Goal: Task Accomplishment & Management: Use online tool/utility

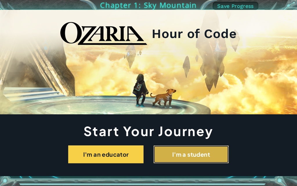
click at [171, 150] on button "I'm a student" at bounding box center [190, 154] width 75 height 18
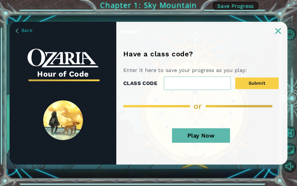
click at [198, 136] on button "Play Now" at bounding box center [201, 135] width 58 height 14
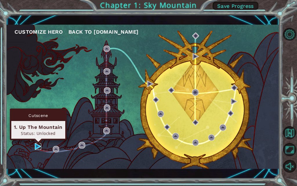
click at [39, 147] on img at bounding box center [38, 146] width 6 height 6
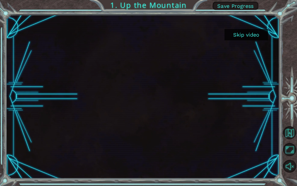
click at [252, 33] on button "Skip video" at bounding box center [245, 34] width 43 height 11
click at [252, 32] on button "Skip video" at bounding box center [245, 34] width 43 height 11
click at [253, 30] on button "Skip video" at bounding box center [245, 34] width 43 height 11
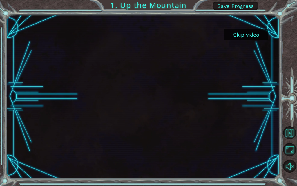
click at [253, 30] on button "Skip video" at bounding box center [245, 34] width 43 height 11
click at [253, 0] on div "Skip video 1. Up the Mountain Save Progress" at bounding box center [148, 0] width 297 height 0
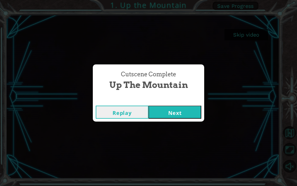
click at [252, 30] on div "Cutscene Complete Up the Mountain Replay Next" at bounding box center [148, 93] width 297 height 186
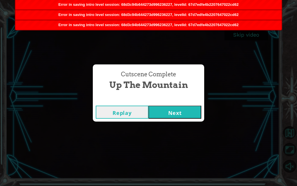
click at [182, 107] on button "Next" at bounding box center [174, 111] width 53 height 13
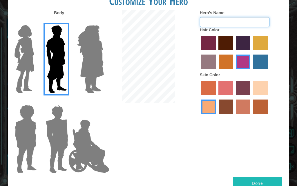
click at [227, 24] on input "Hero's Name" at bounding box center [235, 22] width 70 height 10
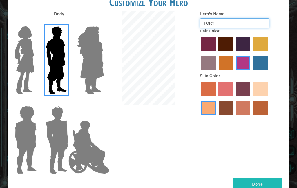
type input "TORY"
click at [75, 6] on h1 "Customize Your Hero" at bounding box center [148, 2] width 281 height 12
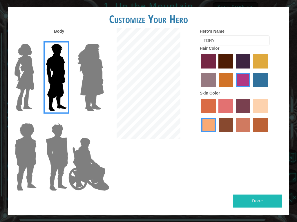
click at [242, 185] on button "Done" at bounding box center [257, 201] width 49 height 13
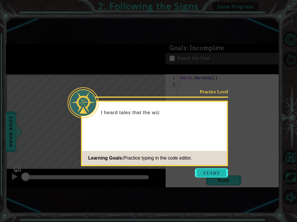
click at [209, 173] on button "Start" at bounding box center [211, 173] width 33 height 9
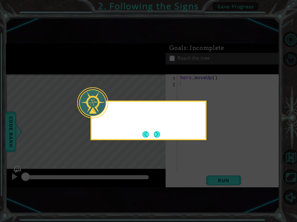
click at [157, 137] on button "Next" at bounding box center [156, 134] width 9 height 9
click at [156, 135] on icon at bounding box center [148, 111] width 297 height 222
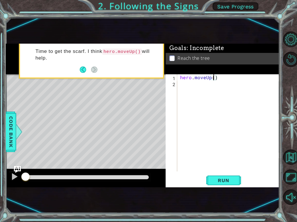
click at [214, 79] on div "hero . moveUp ( )" at bounding box center [230, 129] width 102 height 110
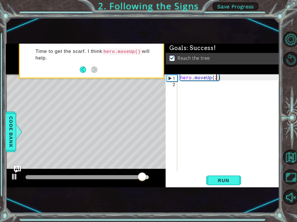
type textarea "hero.moveUp(2)"
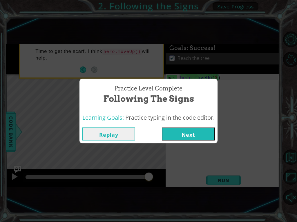
click at [190, 135] on button "Next" at bounding box center [188, 134] width 53 height 13
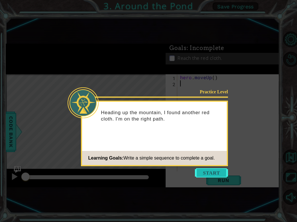
click at [210, 170] on button "Start" at bounding box center [211, 173] width 33 height 9
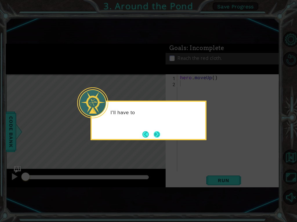
click at [158, 137] on button "Next" at bounding box center [157, 134] width 10 height 10
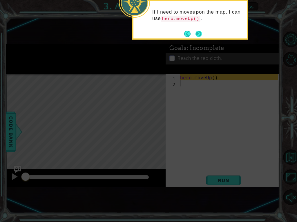
click at [197, 34] on button "Next" at bounding box center [198, 33] width 7 height 7
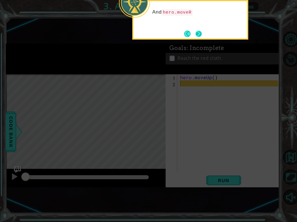
click at [196, 33] on button "Next" at bounding box center [198, 34] width 6 height 6
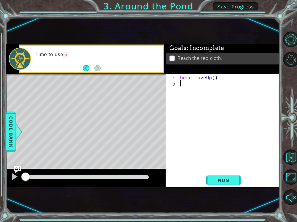
click at [213, 79] on div "hero . moveUp ( )" at bounding box center [230, 129] width 102 height 110
type textarea "hero.moveUp(2)"
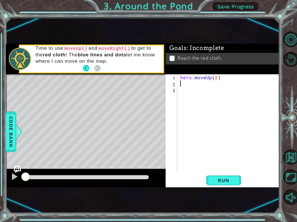
type textarea "R"
type textarea "U"
click at [216, 182] on span "Run" at bounding box center [223, 181] width 23 height 6
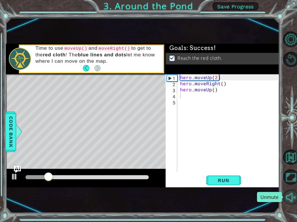
click at [291, 185] on button "Unmute" at bounding box center [291, 198] width 16 height 16
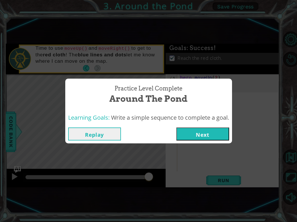
click at [205, 131] on button "Next" at bounding box center [202, 134] width 53 height 13
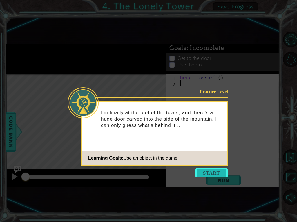
click at [214, 174] on button "Start" at bounding box center [211, 173] width 33 height 9
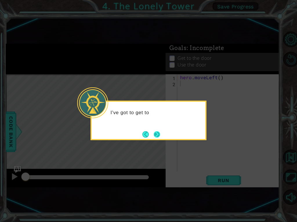
click at [157, 132] on button "Next" at bounding box center [157, 134] width 7 height 7
click at [156, 132] on button "Next" at bounding box center [157, 135] width 6 height 6
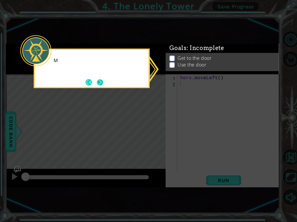
click at [100, 82] on button "Next" at bounding box center [99, 82] width 11 height 11
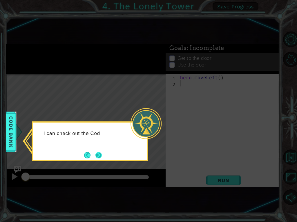
click at [100, 152] on button "Next" at bounding box center [99, 156] width 10 height 10
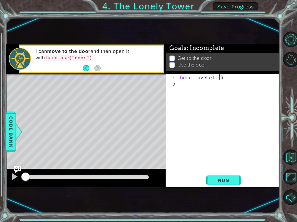
click at [218, 78] on div "hero . moveLeft ( )" at bounding box center [230, 129] width 102 height 110
type textarea "hero.moveLeft(2)"
click at [205, 82] on div "hero . moveLeft ( 2 )" at bounding box center [230, 129] width 102 height 110
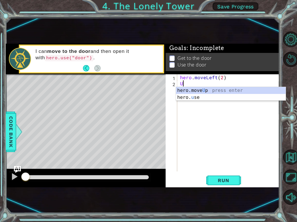
type textarea "UP"
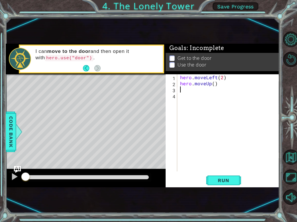
click at [214, 84] on div "hero . moveLeft ( 2 ) hero . moveUp ( )" at bounding box center [230, 129] width 102 height 110
type textarea "hero.moveUp(2)"
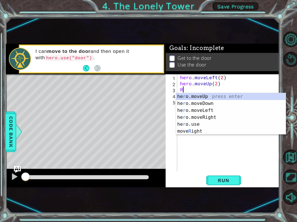
type textarea "RI"
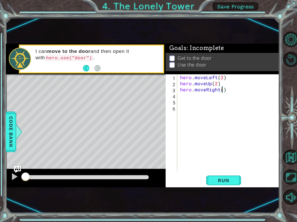
click at [221, 90] on div "hero . moveLeft ( 2 ) hero . moveUp ( 2 ) hero . moveRight ( )" at bounding box center [230, 129] width 102 height 110
type textarea "hero.moveRight(2)"
type textarea "hero.use("door")"
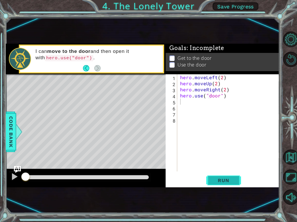
click at [211, 179] on button "Run" at bounding box center [223, 180] width 35 height 11
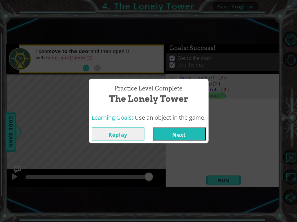
click at [165, 134] on button "Next" at bounding box center [179, 134] width 53 height 13
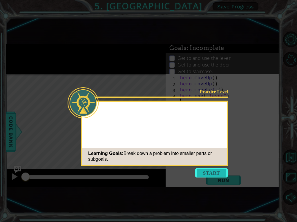
click at [207, 172] on button "Start" at bounding box center [211, 173] width 33 height 9
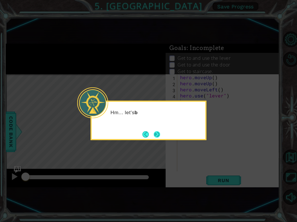
click at [158, 134] on button "Next" at bounding box center [157, 135] width 8 height 8
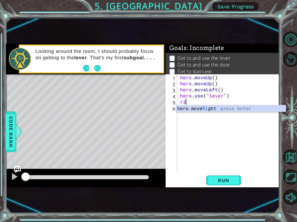
type textarea "rig"
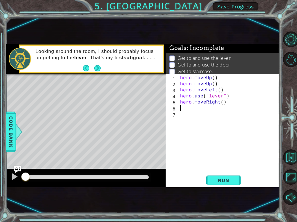
click at [222, 103] on div "hero . moveUp ( ) hero . moveUp ( ) hero . moveLeft ( ) hero . use ( "lever" ) …" at bounding box center [230, 129] width 102 height 110
type textarea "hero.moveRight(3)"
click at [215, 108] on div "hero . moveUp ( ) hero . moveUp ( ) hero . moveLeft ( ) hero . use ( "lever" ) …" at bounding box center [230, 129] width 102 height 110
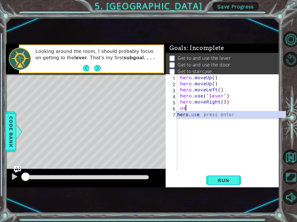
scroll to position [0, 0]
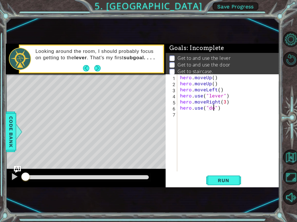
type textarea "hero.use("door")"
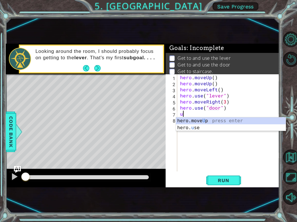
type textarea "up"
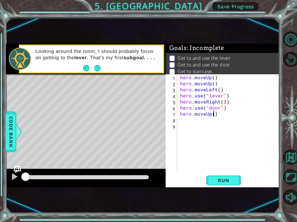
click at [214, 116] on div "hero . moveUp ( ) hero . moveUp ( ) hero . moveLeft ( ) hero . use ( "lever" ) …" at bounding box center [230, 129] width 102 height 110
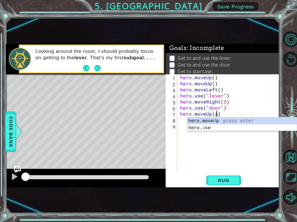
scroll to position [0, 2]
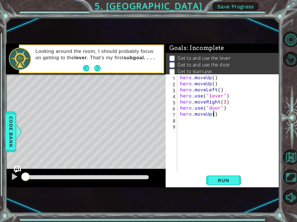
type textarea "hero.moveUp(2)"
click at [203, 120] on div "hero . moveUp ( ) hero . moveUp ( ) hero . moveLeft ( ) hero . use ( "lever" ) …" at bounding box center [230, 129] width 102 height 110
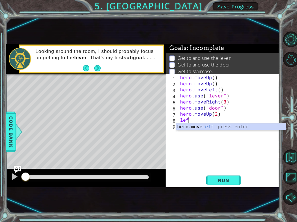
scroll to position [0, 0]
type textarea "left"
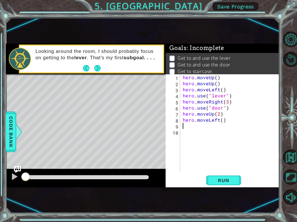
scroll to position [0, 0]
click at [221, 120] on div "hero . moveUp ( ) hero . moveUp ( ) hero . moveLeft ( ) hero . use ( "lever" ) …" at bounding box center [230, 129] width 99 height 110
click at [141, 177] on div at bounding box center [86, 178] width 123 height 4
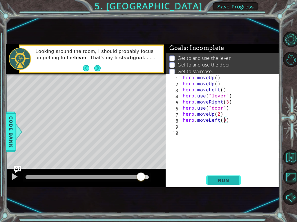
type textarea "hero.moveLeft(3)"
click at [220, 179] on span "Run" at bounding box center [223, 181] width 23 height 6
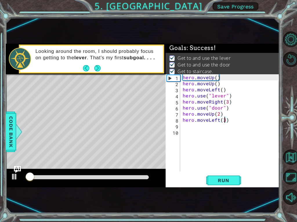
click at [144, 177] on div at bounding box center [86, 178] width 123 height 4
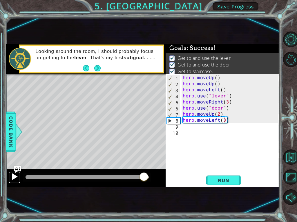
click at [14, 177] on div at bounding box center [15, 177] width 8 height 8
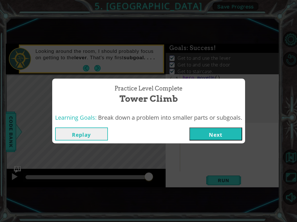
click at [206, 136] on button "Next" at bounding box center [215, 134] width 53 height 13
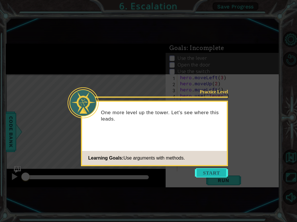
click at [209, 173] on button "Start" at bounding box center [211, 173] width 33 height 9
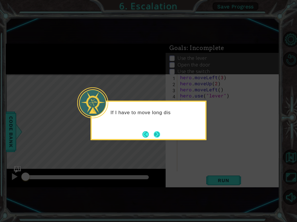
click at [156, 133] on button "Next" at bounding box center [157, 134] width 10 height 10
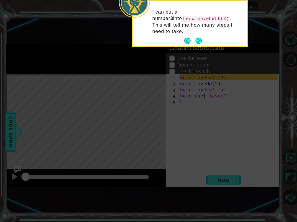
click at [199, 37] on button "Next" at bounding box center [198, 41] width 9 height 9
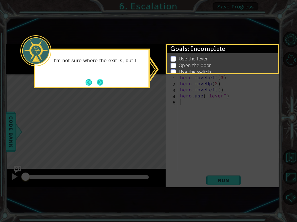
click at [98, 84] on button "Next" at bounding box center [100, 83] width 8 height 8
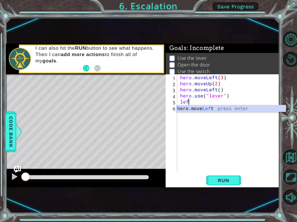
scroll to position [0, 0]
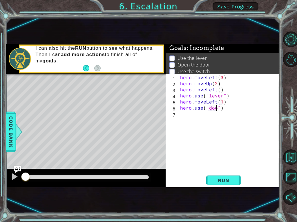
type textarea "hero.use("door")"
type textarea "hero.moveUp(2)"
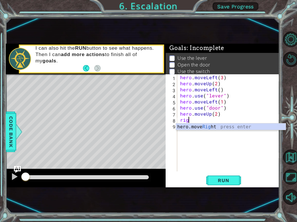
scroll to position [0, 0]
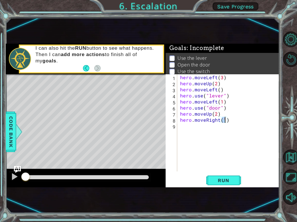
type textarea "hero.moveRight(2)"
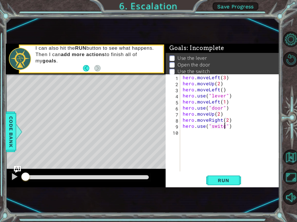
type textarea "hero.use("switch")"
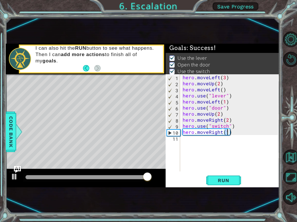
type textarea "hero.moveRight(1)"
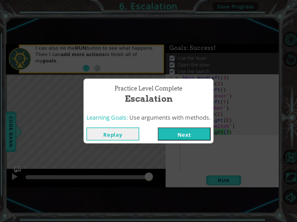
click at [177, 133] on button "Next" at bounding box center [184, 134] width 53 height 13
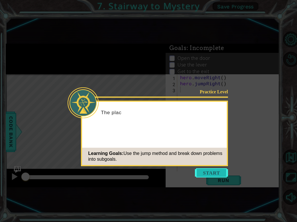
click at [206, 172] on button "Start" at bounding box center [211, 173] width 33 height 9
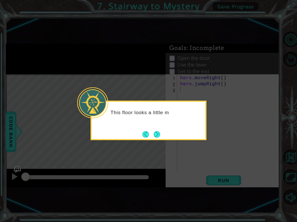
click at [154, 133] on button "Next" at bounding box center [157, 134] width 10 height 10
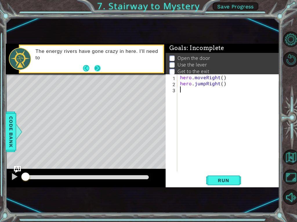
click at [98, 69] on button "Next" at bounding box center [97, 68] width 11 height 11
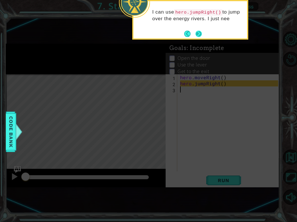
click at [200, 35] on button "Next" at bounding box center [198, 34] width 10 height 10
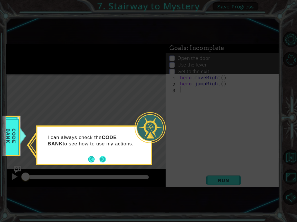
click at [103, 160] on button "Next" at bounding box center [103, 160] width 10 height 10
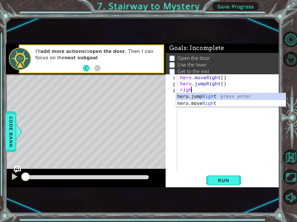
scroll to position [0, 0]
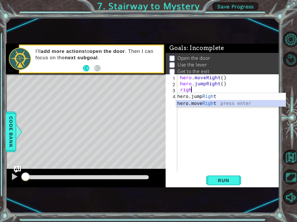
type textarea "hero.moveRight(1)"
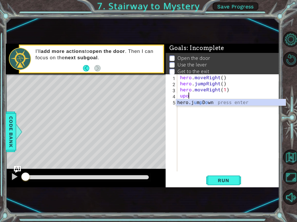
scroll to position [0, 0]
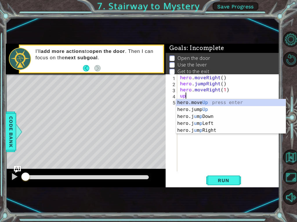
type textarea "up\"
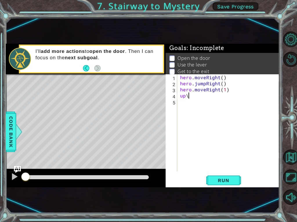
type textarea "up"
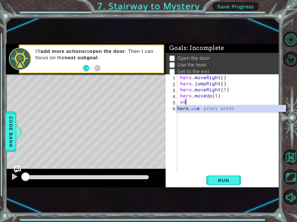
scroll to position [0, 3]
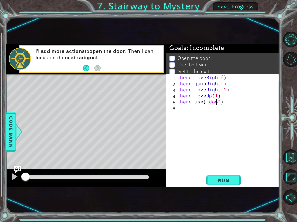
type textarea "hero.use("door")"
type textarea "hero.moveUp(2)"
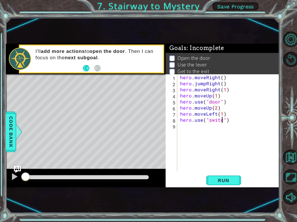
type textarea "hero.use("switch")"
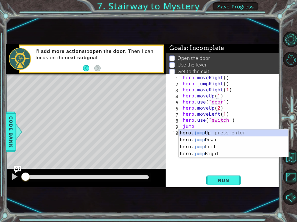
type textarea "jumpl"
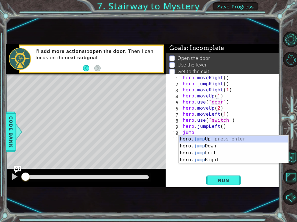
type textarea "jumpu"
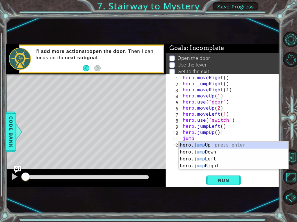
type textarea "jumpr"
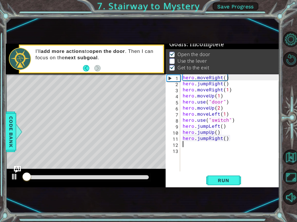
scroll to position [6, 0]
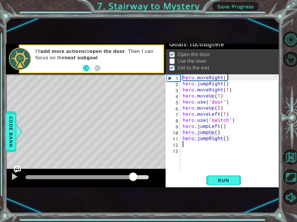
click at [133, 176] on div at bounding box center [86, 178] width 123 height 4
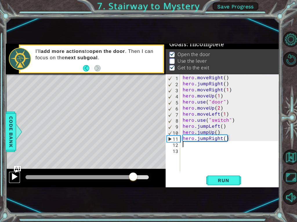
click at [12, 177] on div at bounding box center [15, 177] width 8 height 8
click at [226, 123] on div "hero . moveRight ( ) hero . jumpRight ( ) hero . moveRight ( 1 ) hero . moveUp …" at bounding box center [230, 129] width 99 height 110
click at [226, 120] on div "hero . moveRight ( ) hero . jumpRight ( ) hero . moveRight ( 1 ) hero . moveUp …" at bounding box center [230, 129] width 99 height 110
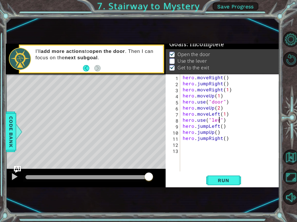
scroll to position [0, 3]
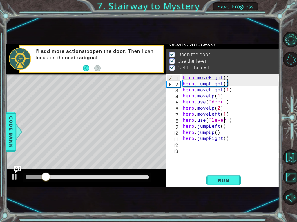
click at [139, 176] on div at bounding box center [86, 178] width 123 height 4
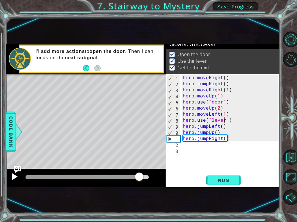
type textarea "hero.use("lever")"
click at [10, 178] on button at bounding box center [15, 178] width 12 height 12
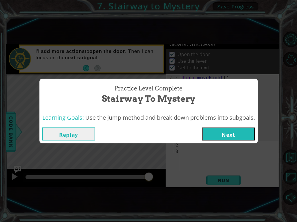
click at [227, 135] on button "Next" at bounding box center [228, 134] width 53 height 13
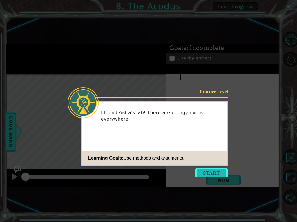
click at [209, 172] on button "Start" at bounding box center [211, 173] width 33 height 9
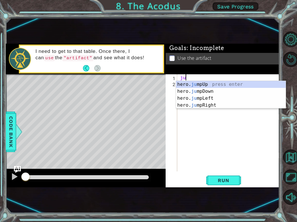
scroll to position [0, 0]
type textarea "jump"
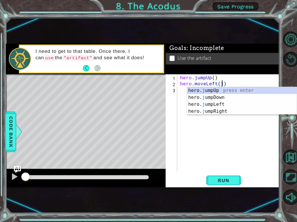
scroll to position [0, 3]
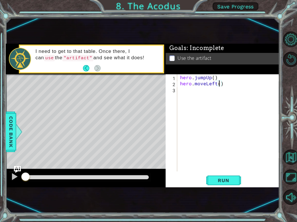
type textarea "hero.moveLeft(1)"
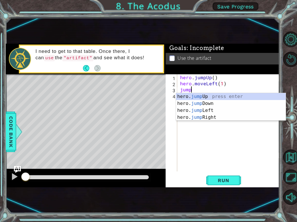
type textarea "jumpd"
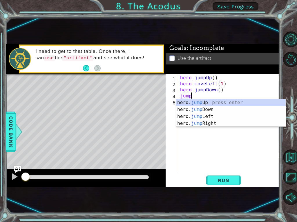
type textarea "jumpl"
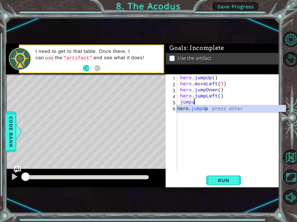
type textarea "jumpup"
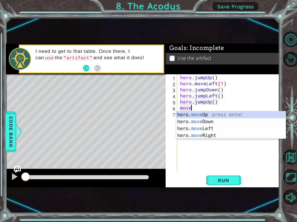
scroll to position [0, 1]
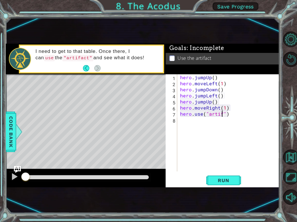
type textarea "hero.use("artifact")"
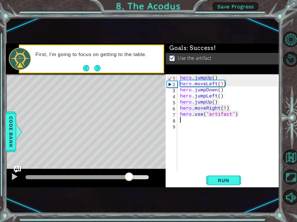
click at [129, 176] on div at bounding box center [86, 178] width 123 height 4
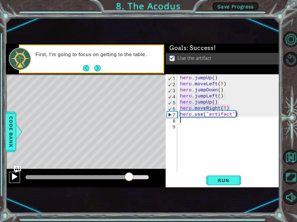
click at [11, 176] on div at bounding box center [15, 177] width 8 height 8
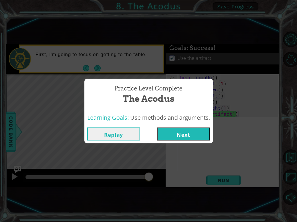
click at [178, 132] on button "Next" at bounding box center [183, 134] width 53 height 13
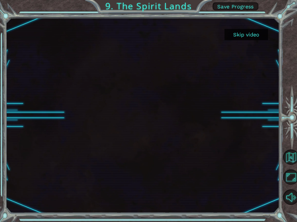
click at [249, 34] on button "Skip video" at bounding box center [245, 34] width 43 height 11
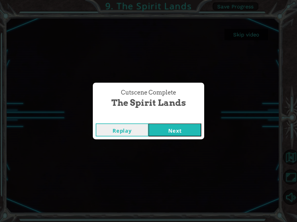
click at [170, 128] on button "Next" at bounding box center [174, 130] width 53 height 13
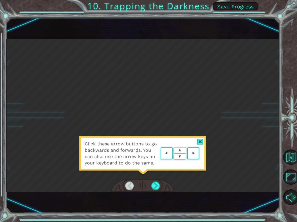
click at [200, 142] on div at bounding box center [200, 142] width 7 height 6
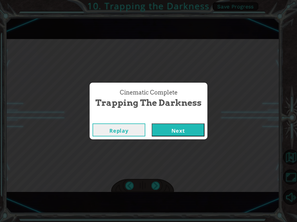
click at [180, 127] on button "Next" at bounding box center [178, 130] width 53 height 13
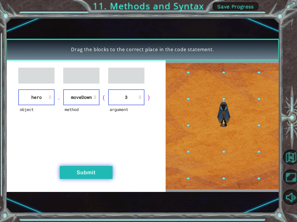
click at [92, 170] on button "Submit" at bounding box center [86, 172] width 53 height 13
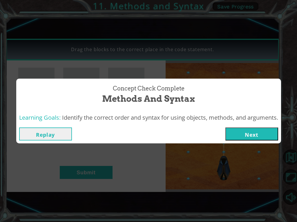
click at [253, 136] on button "Next" at bounding box center [251, 134] width 53 height 13
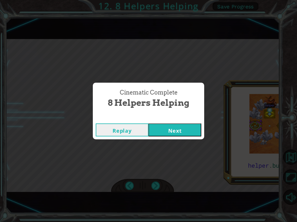
scroll to position [0, 99]
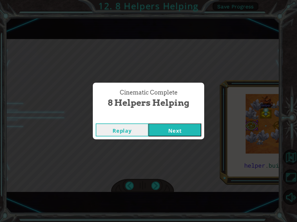
click at [179, 130] on button "Next" at bounding box center [174, 130] width 53 height 13
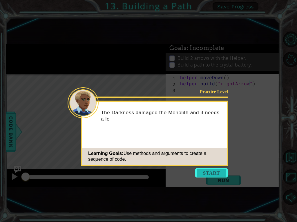
click at [208, 175] on button "Start" at bounding box center [211, 173] width 33 height 9
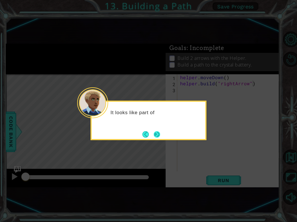
click at [158, 136] on button "Next" at bounding box center [156, 134] width 11 height 11
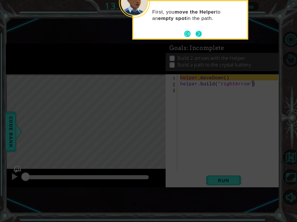
click at [200, 33] on button "Next" at bounding box center [198, 34] width 6 height 6
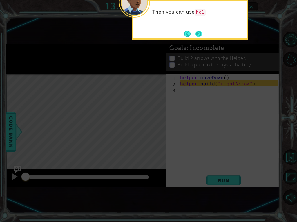
click at [198, 33] on button "Next" at bounding box center [198, 33] width 7 height 7
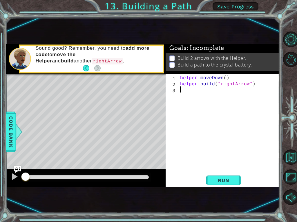
click at [197, 91] on div "helper . moveDown ( ) helper . build ( "rightArrow" )" at bounding box center [230, 129] width 102 height 110
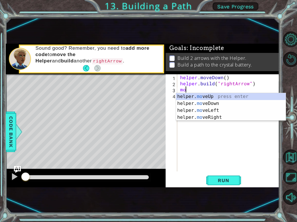
scroll to position [0, 0]
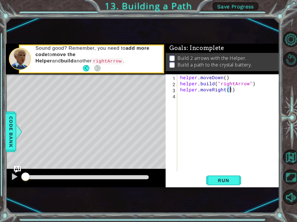
type textarea "helper.moveRight(3)"
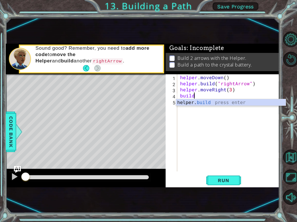
scroll to position [0, 1]
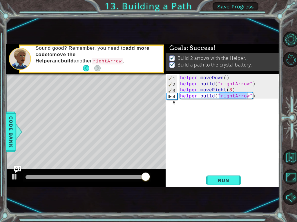
type textarea "[DOMAIN_NAME]("rightArrow")"
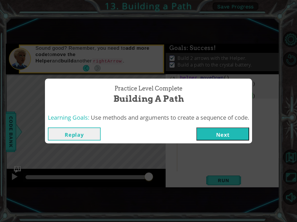
click at [226, 136] on button "Next" at bounding box center [222, 134] width 53 height 13
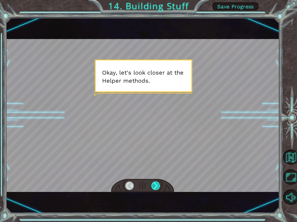
click at [156, 183] on div at bounding box center [155, 186] width 8 height 8
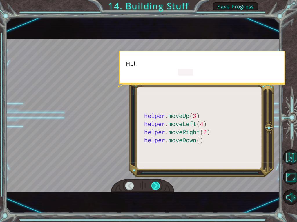
click at [156, 183] on div at bounding box center [155, 186] width 8 height 8
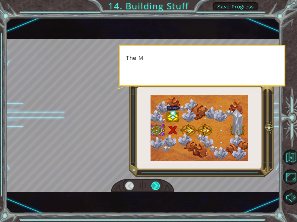
click at [156, 183] on div at bounding box center [155, 186] width 8 height 8
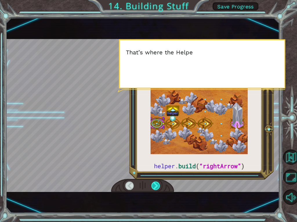
click at [156, 183] on div at bounding box center [155, 186] width 8 height 8
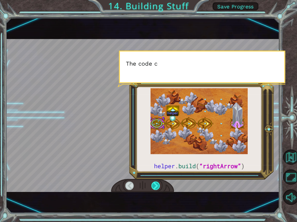
click at [156, 183] on div at bounding box center [155, 186] width 8 height 8
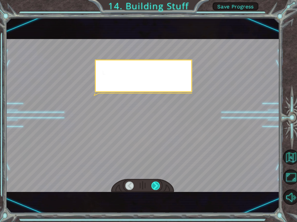
click at [156, 183] on div at bounding box center [155, 186] width 8 height 8
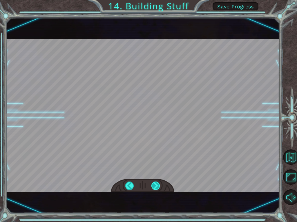
click at [156, 183] on div at bounding box center [155, 186] width 8 height 8
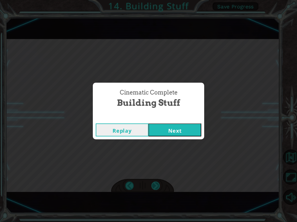
click at [156, 183] on div "Cinematic Complete Building Stuff Replay Next" at bounding box center [148, 111] width 297 height 222
click at [172, 134] on button "Next" at bounding box center [174, 130] width 53 height 13
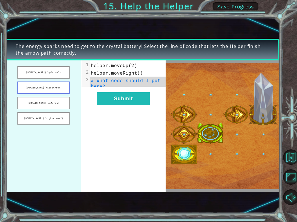
click at [57, 86] on button "[DOMAIN_NAME](rightArrow)" at bounding box center [43, 88] width 52 height 12
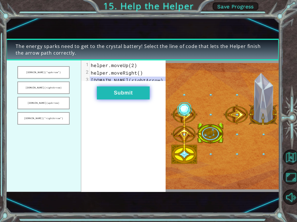
click at [107, 95] on button "Submit" at bounding box center [123, 93] width 53 height 13
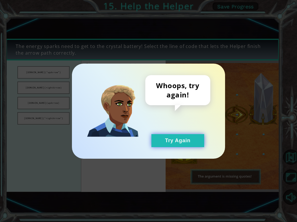
click at [166, 141] on button "Try Again" at bounding box center [177, 140] width 53 height 13
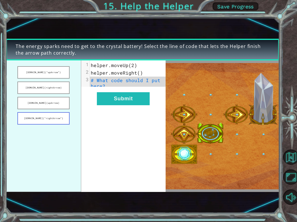
click at [56, 114] on button "[DOMAIN_NAME](“rightArrow”)" at bounding box center [43, 118] width 52 height 12
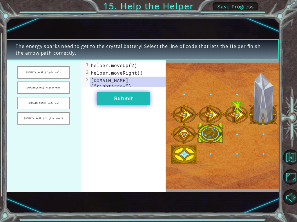
click at [104, 98] on button "Submit" at bounding box center [123, 98] width 53 height 13
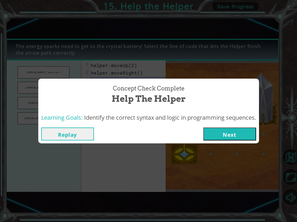
click at [224, 135] on button "Next" at bounding box center [229, 134] width 53 height 13
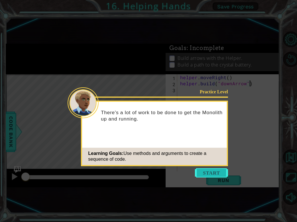
click at [212, 170] on button "Start" at bounding box center [211, 173] width 33 height 9
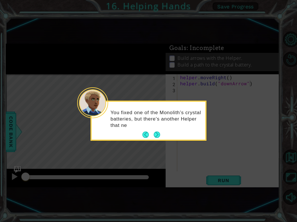
click at [157, 131] on button "Next" at bounding box center [157, 135] width 10 height 10
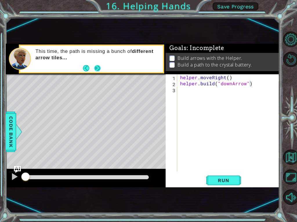
click at [95, 67] on button "Next" at bounding box center [97, 69] width 8 height 8
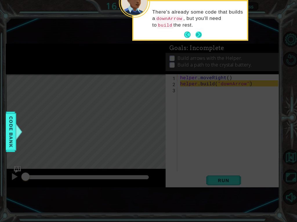
click at [196, 35] on button "Next" at bounding box center [198, 35] width 6 height 6
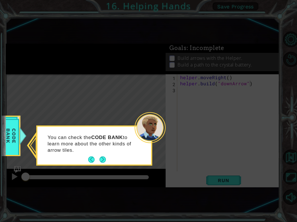
click at [103, 154] on div "You can check the CODE BANK to learn more about the other kinds of arrow tiles." at bounding box center [94, 147] width 114 height 36
click at [102, 157] on button "Next" at bounding box center [102, 160] width 11 height 11
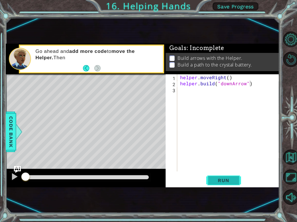
click at [214, 177] on button "Run" at bounding box center [223, 180] width 35 height 11
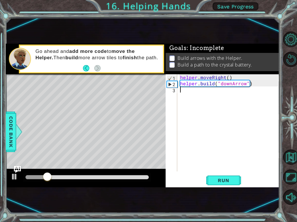
click at [179, 94] on div "helper . moveRight ( ) helper . build ( "downArrow" )" at bounding box center [230, 129] width 102 height 110
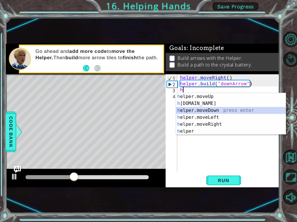
click at [196, 109] on div "h elper.moveUp press enter h [DOMAIN_NAME] press enter h elper.moveDown press e…" at bounding box center [231, 121] width 110 height 56
type textarea "helper.moveDown(1)"
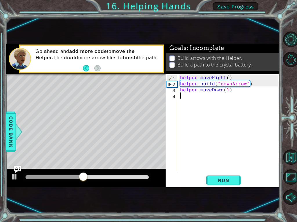
click at [204, 97] on div "helper . moveRight ( ) helper . build ( "downArrow" ) helper . moveDown ( 1 )" at bounding box center [230, 129] width 102 height 110
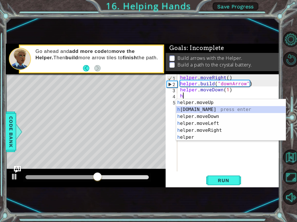
click at [209, 111] on div "h elper.moveUp press enter h [DOMAIN_NAME] press enter h elper.moveDown press e…" at bounding box center [231, 127] width 110 height 56
type textarea "[DOMAIN_NAME]("rightArrow")"
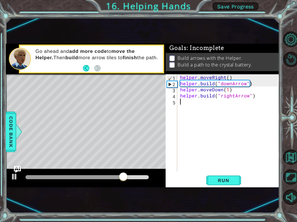
click at [240, 109] on div "helper . moveRight ( ) helper . build ( "downArrow" ) helper . moveDown ( 1 ) h…" at bounding box center [230, 129] width 102 height 110
click at [222, 178] on span "Run" at bounding box center [223, 181] width 23 height 6
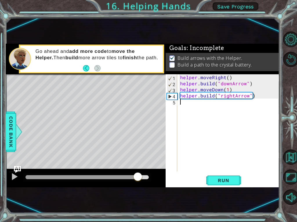
drag, startPoint x: 34, startPoint y: 176, endPoint x: 147, endPoint y: 166, distance: 113.7
click at [142, 167] on div "methods helper moveUp() moveDown() moveLeft() moveRight() build(item) tools for…" at bounding box center [142, 116] width 273 height 144
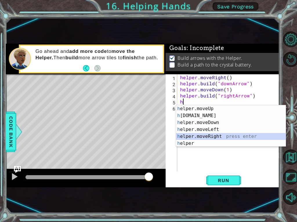
click at [205, 135] on div "h elper.moveUp press enter h [DOMAIN_NAME] press enter h elper.moveDown press e…" at bounding box center [231, 133] width 110 height 56
type textarea "helper.moveRight(1)"
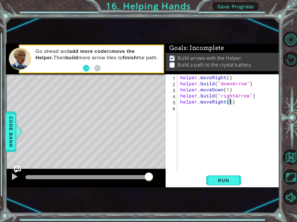
click at [184, 109] on div "helper . moveRight ( ) helper . build ( "downArrow" ) helper . moveDown ( 1 ) h…" at bounding box center [230, 129] width 102 height 110
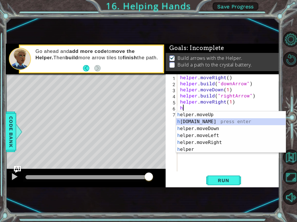
click at [202, 122] on div "h elper.moveUp press enter h [DOMAIN_NAME] press enter h elper.moveDown press e…" at bounding box center [231, 140] width 110 height 56
type textarea "[DOMAIN_NAME]("rightArrow")"
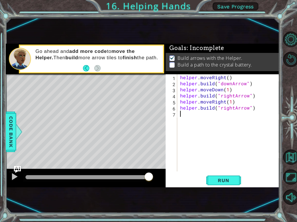
click at [190, 113] on div "helper . moveRight ( ) helper . build ( "downArrow" ) helper . moveDown ( 1 ) h…" at bounding box center [230, 129] width 102 height 110
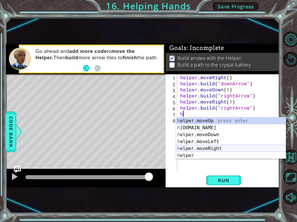
click at [204, 146] on div "h elper.moveUp press enter h [DOMAIN_NAME] press enter h elper.moveDown press e…" at bounding box center [231, 146] width 110 height 56
type textarea "helper.moveRight(1)"
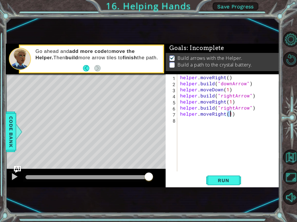
click at [199, 122] on div "helper . moveRight ( ) helper . build ( "downArrow" ) helper . moveDown ( 1 ) h…" at bounding box center [230, 129] width 102 height 110
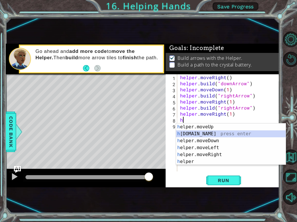
click at [202, 136] on div "h elper.moveUp press enter h [DOMAIN_NAME] press enter h elper.moveDown press e…" at bounding box center [231, 152] width 110 height 56
type textarea "[DOMAIN_NAME]("rightArrow")"
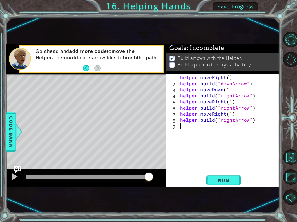
click at [213, 128] on div "helper . moveRight ( ) helper . build ( "downArrow" ) helper . moveDown ( 1 ) h…" at bounding box center [230, 129] width 102 height 110
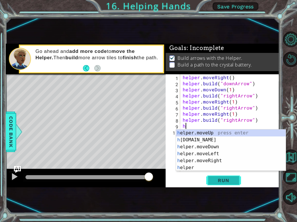
type textarea "h"
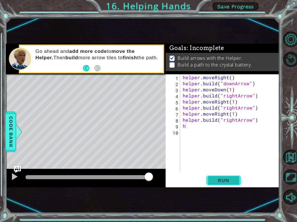
click at [219, 180] on span "Run" at bounding box center [223, 181] width 23 height 6
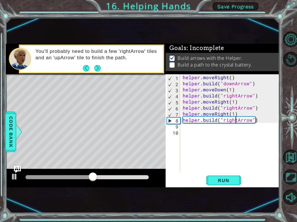
click at [234, 121] on div "helper . moveRight ( ) helper . build ( "downArrow" ) helper . moveDown ( 1 ) h…" at bounding box center [230, 129] width 99 height 110
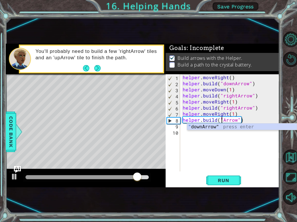
scroll to position [0, 3]
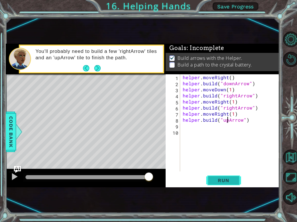
type textarea "[DOMAIN_NAME]("upArrow")"
click at [216, 178] on span "Run" at bounding box center [223, 181] width 23 height 6
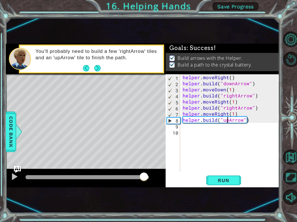
drag, startPoint x: 134, startPoint y: 178, endPoint x: 144, endPoint y: 178, distance: 10.4
click at [144, 178] on div at bounding box center [86, 178] width 123 height 4
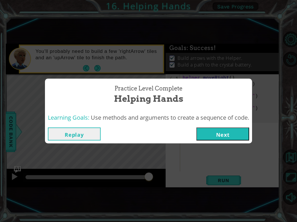
click at [205, 138] on button "Next" at bounding box center [222, 134] width 53 height 13
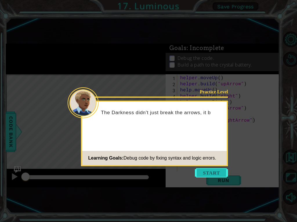
click at [211, 172] on button "Start" at bounding box center [211, 173] width 33 height 9
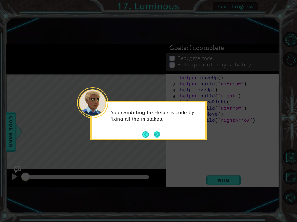
click at [158, 132] on button "Next" at bounding box center [157, 134] width 8 height 8
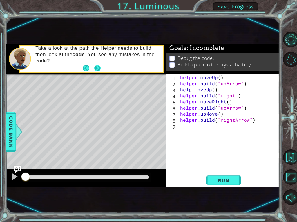
click at [99, 68] on button "Next" at bounding box center [97, 68] width 10 height 10
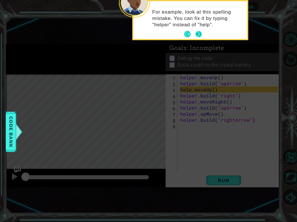
click at [198, 38] on footer at bounding box center [193, 34] width 18 height 9
click at [201, 37] on button "Next" at bounding box center [199, 35] width 10 height 10
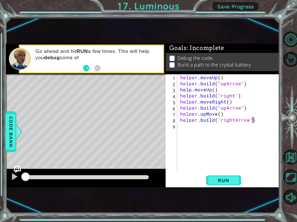
click at [192, 90] on div "helper . moveUp ( ) helper . build ( "upArrow" ) help . moveUp ( ) helper . bui…" at bounding box center [230, 129] width 102 height 110
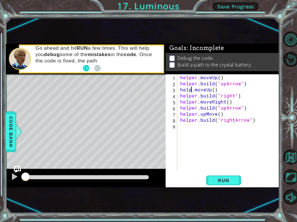
scroll to position [0, 1]
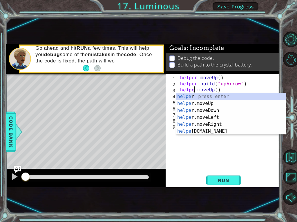
type textarea "helper.moveUp()"
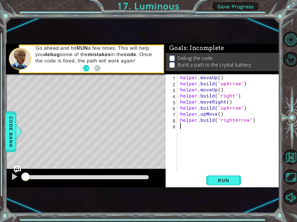
click at [193, 165] on div "helper . moveUp ( ) helper . build ( "upArrow" ) helper . moveUp ( ) helper . b…" at bounding box center [230, 129] width 102 height 110
click at [204, 114] on div "helper . moveUp ( ) helper . build ( "upArrow" ) helper . moveUp ( ) helper . b…" at bounding box center [230, 129] width 102 height 110
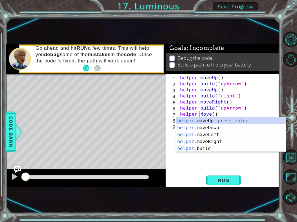
click at [209, 122] on div "helper. moveUp press enter helper. moveDown press enter helper. moveLeft press …" at bounding box center [231, 142] width 110 height 49
type textarea "helper.moveUp(1)"
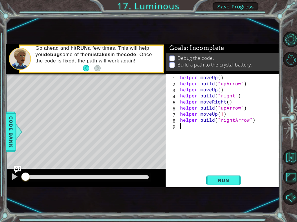
click at [223, 149] on div "helper . moveUp ( ) helper . build ( "upArrow" ) helper . moveUp ( ) helper . b…" at bounding box center [230, 129] width 102 height 110
click at [214, 97] on div "helper . moveUp ( ) helper . build ( "upArrow" ) helper . moveUp ( ) helper . b…" at bounding box center [230, 129] width 102 height 110
click at [233, 95] on div "helper . moveUp ( ) helper . build ( "upArrow" ) helper . moveUp ( ) helper . b…" at bounding box center [230, 129] width 102 height 110
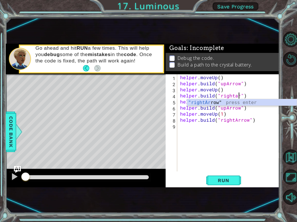
scroll to position [0, 4]
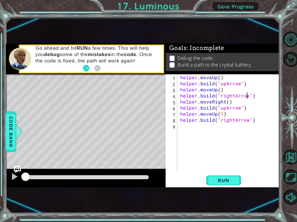
type textarea "[DOMAIN_NAME]("rightArrow")"
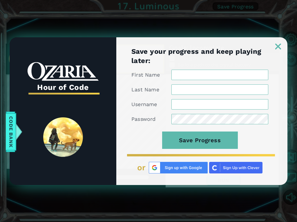
scroll to position [0, 0]
click at [277, 43] on link at bounding box center [278, 43] width 19 height 5
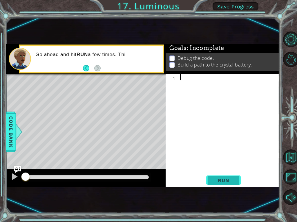
click at [233, 183] on span "Run" at bounding box center [223, 181] width 23 height 6
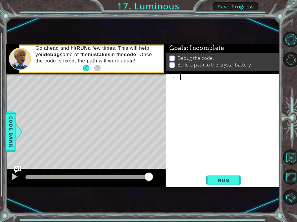
drag, startPoint x: 146, startPoint y: 177, endPoint x: 155, endPoint y: 177, distance: 8.7
click at [155, 177] on div at bounding box center [86, 178] width 160 height 19
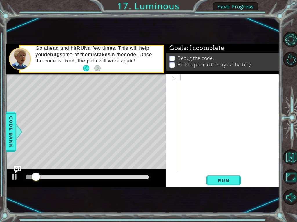
drag, startPoint x: 155, startPoint y: 177, endPoint x: 105, endPoint y: 178, distance: 49.5
click at [105, 178] on div at bounding box center [86, 178] width 160 height 19
type textarea "b"
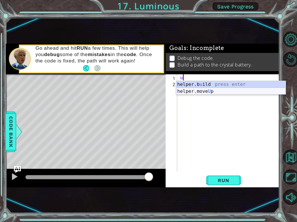
click at [196, 93] on div "helper.b u ild press enter helper.move U p press enter" at bounding box center [231, 95] width 110 height 28
type textarea "helper.moveUp(1)"
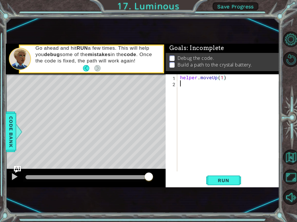
click at [185, 85] on div "helper . moveUp ( 1 )" at bounding box center [230, 129] width 102 height 110
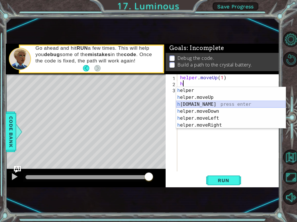
click at [186, 104] on div "h elper press enter h elper.moveUp press enter h [DOMAIN_NAME] press enter h el…" at bounding box center [231, 115] width 110 height 56
type textarea "[DOMAIN_NAME]("rightArrow")"
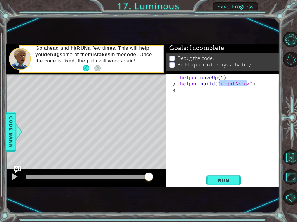
click at [180, 90] on div "helper . moveUp ( 1 ) helper . build ( "rightArrow" )" at bounding box center [230, 129] width 102 height 110
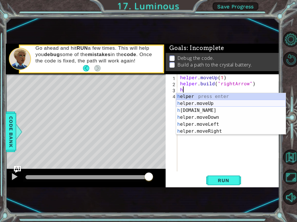
click at [191, 105] on div "h elper press enter h elper.moveUp press enter h [DOMAIN_NAME] press enter h el…" at bounding box center [231, 121] width 110 height 56
type textarea "helper.moveUp(1)"
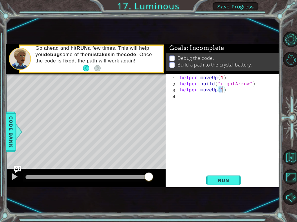
click at [184, 101] on div "helper . moveUp ( 1 ) helper . build ( "rightArrow" ) helper . moveUp ( 1 )" at bounding box center [230, 129] width 102 height 110
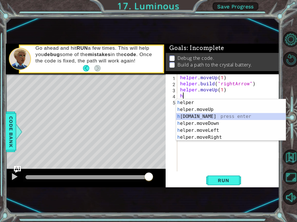
click at [196, 119] on div "h elper press enter h elper.moveUp press enter h [DOMAIN_NAME] press enter h el…" at bounding box center [231, 127] width 110 height 56
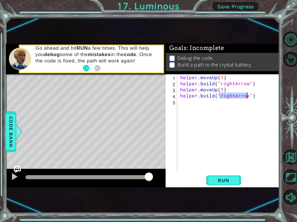
scroll to position [0, 3]
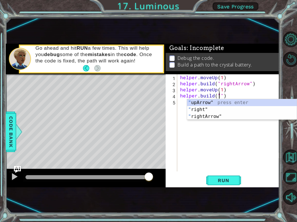
click at [213, 105] on div "" upArrow" press enter " right" press enter " rightArrow" press enter" at bounding box center [242, 116] width 110 height 35
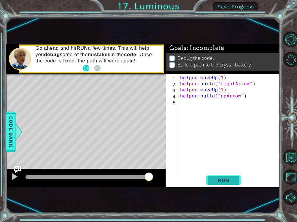
type textarea "[DOMAIN_NAME]("upArrow")"
click at [236, 182] on button "Run" at bounding box center [223, 180] width 35 height 11
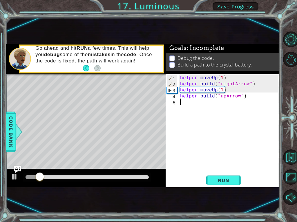
click at [183, 102] on div "helper . moveUp ( 1 ) helper . build ( "rightArrow" ) helper . moveUp ( 1 ) hel…" at bounding box center [230, 129] width 102 height 110
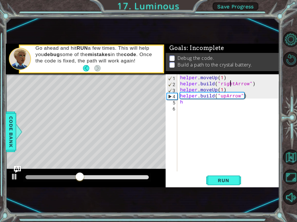
click at [231, 85] on div "helper . moveUp ( 1 ) helper . build ( "rightArrow" ) helper . moveUp ( 1 ) hel…" at bounding box center [230, 129] width 102 height 110
click at [232, 84] on div "helper . moveUp ( 1 ) helper . build ( "rightArrow" ) helper . moveUp ( 1 ) hel…" at bounding box center [230, 129] width 102 height 110
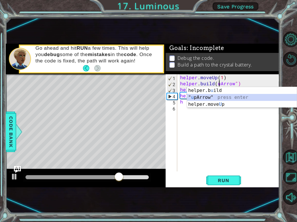
click at [231, 96] on div "helper.b u ild press enter " u [PERSON_NAME]" press enter helper.move U p press…" at bounding box center [242, 104] width 110 height 35
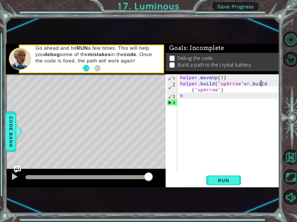
click at [268, 83] on div "helper . moveUp ( 1 ) helper . build ( "upArrow" er . build ( "upArrow" ) h" at bounding box center [230, 129] width 102 height 110
click at [267, 86] on div "helper . moveUp ( 1 ) helper . build ( "upArrow" er . build ( "upArrow" ) h" at bounding box center [230, 129] width 102 height 110
click at [241, 91] on div "helper . moveUp ( 1 ) helper . build ( "upArrow" er . build ( "upArrow" ) h" at bounding box center [230, 129] width 102 height 110
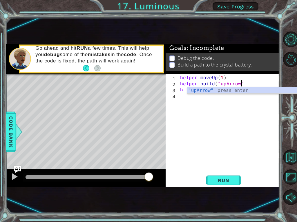
type textarea "[DOMAIN_NAME]("upArrow"h"
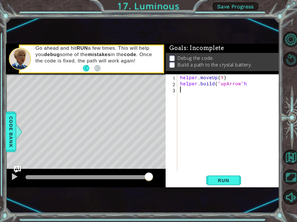
click at [185, 91] on div "helper . moveUp ( 1 ) helper . build ( "upArrow" h" at bounding box center [230, 129] width 102 height 110
click at [254, 85] on div "helper . moveUp ( 1 ) helper . build ( "upArrow" h" at bounding box center [230, 129] width 102 height 110
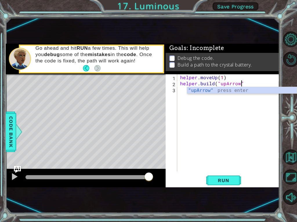
type textarea "[DOMAIN_NAME]("upArrow")"
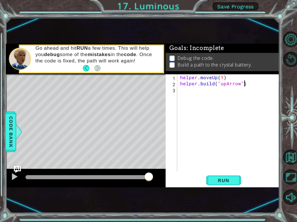
scroll to position [0, 4]
click at [196, 90] on div "helper . moveUp ( 1 ) helper . build ( "upArrow" )" at bounding box center [230, 129] width 102 height 110
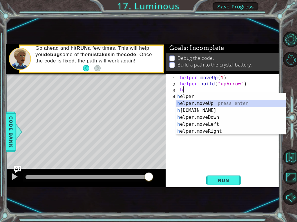
click at [195, 105] on div "h elper press enter h elper.moveUp press enter h [DOMAIN_NAME] press enter h el…" at bounding box center [231, 121] width 110 height 56
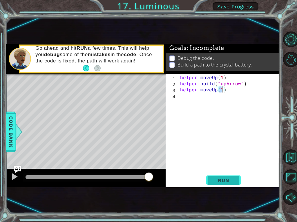
click at [226, 182] on span "Run" at bounding box center [223, 181] width 23 height 6
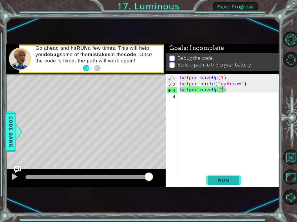
click at [235, 180] on button "Run" at bounding box center [223, 180] width 35 height 11
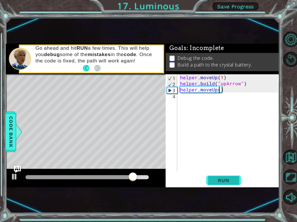
type textarea "helper.moveUp(2)"
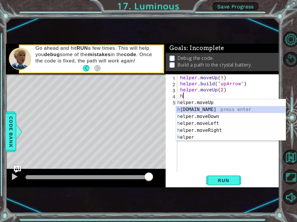
click at [181, 112] on div "h elper.moveUp press enter h [DOMAIN_NAME] press enter h elper.moveDown press e…" at bounding box center [231, 127] width 110 height 56
type textarea "[DOMAIN_NAME]("rightArrow")"
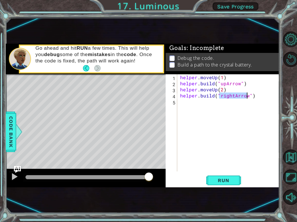
drag, startPoint x: 183, startPoint y: 119, endPoint x: 183, endPoint y: 115, distance: 4.1
click at [183, 118] on div "helper . moveUp ( 1 ) helper . build ( "upArrow" ) helper . moveUp ( 2 ) helper…" at bounding box center [230, 129] width 102 height 110
click at [225, 180] on span "Run" at bounding box center [223, 181] width 23 height 6
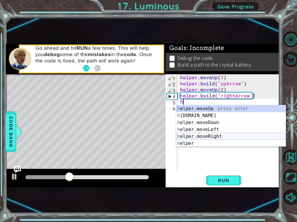
click at [198, 138] on div "h elper.moveUp press enter h [DOMAIN_NAME] press enter h elper.moveDown press e…" at bounding box center [231, 133] width 110 height 56
type textarea "helper.moveRight(1)"
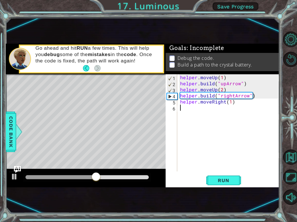
click at [186, 107] on div "helper . moveUp ( 1 ) helper . build ( "upArrow" ) helper . moveUp ( 2 ) helper…" at bounding box center [230, 129] width 102 height 110
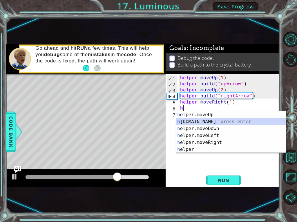
click at [203, 124] on div "h elper.moveUp press enter h [DOMAIN_NAME] press enter h elper.moveDown press e…" at bounding box center [231, 140] width 110 height 56
type textarea "[DOMAIN_NAME]("rightArrow")"
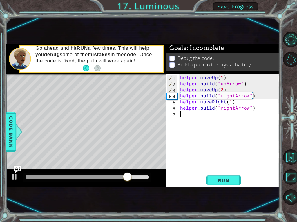
click at [210, 114] on div "helper . moveUp ( 1 ) helper . build ( "upArrow" ) helper . moveUp ( 2 ) helper…" at bounding box center [230, 129] width 102 height 110
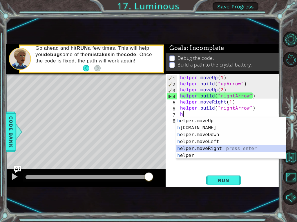
click at [208, 147] on div "h elper.moveUp press enter h [DOMAIN_NAME] press enter h elper.moveDown press e…" at bounding box center [231, 146] width 110 height 56
type textarea "helper.moveRight(1)"
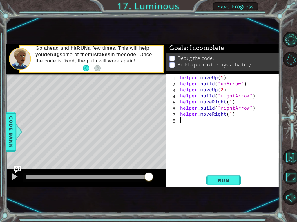
click at [193, 120] on div "helper . moveUp ( 1 ) helper . build ( "upArrow" ) helper . moveUp ( 2 ) helper…" at bounding box center [230, 129] width 102 height 110
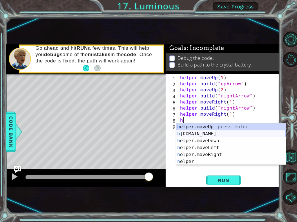
click at [194, 133] on div "h elper.moveUp press enter h [DOMAIN_NAME] press enter h elper.moveDown press e…" at bounding box center [231, 152] width 110 height 56
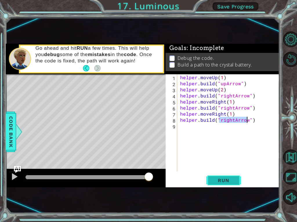
click at [211, 179] on button "Run" at bounding box center [223, 180] width 35 height 11
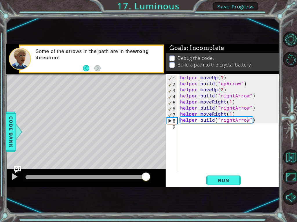
click at [146, 176] on div at bounding box center [86, 178] width 123 height 4
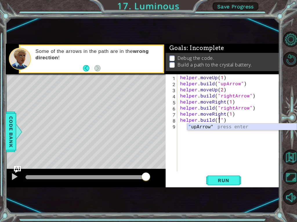
click at [227, 128] on div "" upArrow" press enter" at bounding box center [242, 134] width 110 height 21
type textarea "[DOMAIN_NAME]("upArrow")"
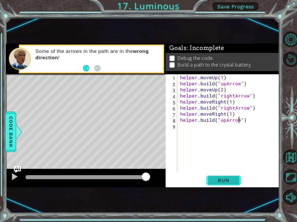
click at [209, 178] on button "Run" at bounding box center [223, 180] width 35 height 11
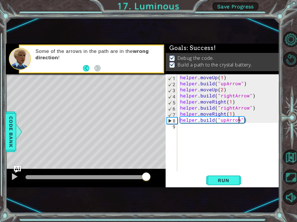
click at [146, 178] on div at bounding box center [86, 178] width 123 height 4
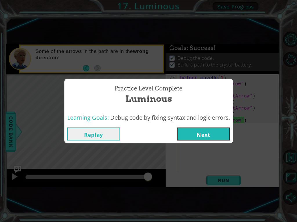
drag, startPoint x: 147, startPoint y: 177, endPoint x: 160, endPoint y: 172, distance: 13.9
click at [151, 178] on body "1 ההההההההההההההההההההההההההההההההההההההההההההההההההההההההההההההההההההההההההההה…" at bounding box center [148, 111] width 297 height 222
click at [205, 135] on button "Next" at bounding box center [203, 134] width 53 height 13
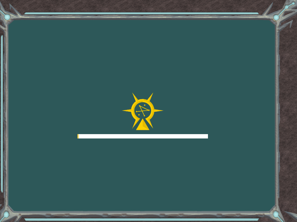
click at [207, 133] on div at bounding box center [142, 116] width 130 height 46
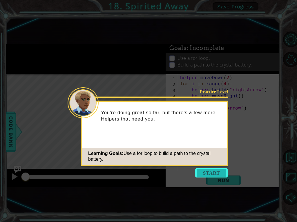
click at [221, 172] on button "Start" at bounding box center [211, 173] width 33 height 9
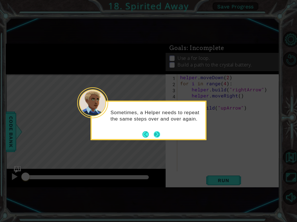
click at [157, 134] on button "Next" at bounding box center [156, 134] width 7 height 7
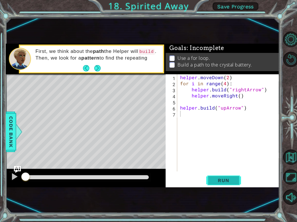
click at [212, 183] on span "Run" at bounding box center [223, 181] width 23 height 6
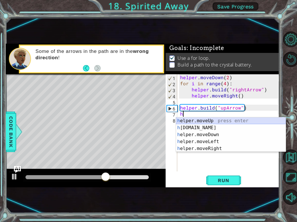
click at [197, 120] on div "h elper.moveUp press enter h [DOMAIN_NAME] press enter h elper.moveDown press e…" at bounding box center [231, 142] width 110 height 49
type textarea "helper.moveUp(1)"
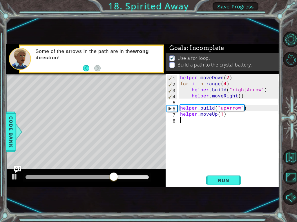
click at [191, 120] on div "helper . moveDown ( 2 ) for i in range ( 4 ) : helper . build ( "rightArrow" ) …" at bounding box center [230, 129] width 102 height 110
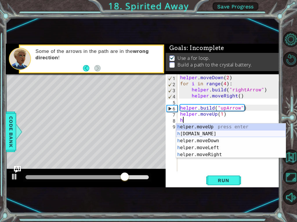
click at [194, 133] on div "h elper.moveUp press enter h [DOMAIN_NAME] press enter h elper.moveDown press e…" at bounding box center [231, 148] width 110 height 49
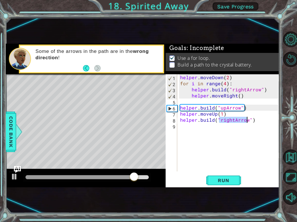
click at [232, 117] on div "helper . moveDown ( 2 ) for i in range ( 4 ) : helper . build ( "rightArrow" ) …" at bounding box center [228, 122] width 99 height 97
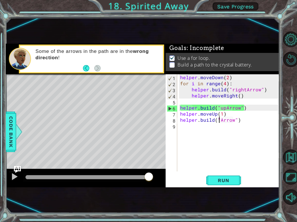
scroll to position [0, 3]
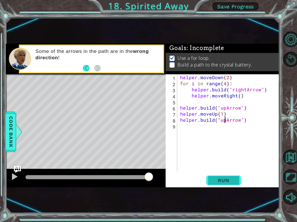
type textarea "[DOMAIN_NAME]("upArrow")"
click at [231, 178] on span "Run" at bounding box center [223, 181] width 23 height 6
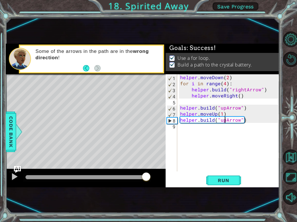
click at [146, 178] on div at bounding box center [86, 178] width 123 height 4
drag, startPoint x: 157, startPoint y: 178, endPoint x: 163, endPoint y: 175, distance: 6.4
click at [159, 176] on div at bounding box center [86, 178] width 160 height 19
click at [236, 181] on button "Run" at bounding box center [223, 180] width 35 height 11
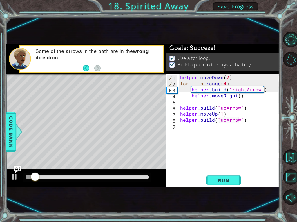
click at [140, 175] on div at bounding box center [87, 178] width 128 height 8
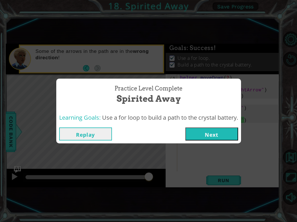
drag, startPoint x: 132, startPoint y: 177, endPoint x: 175, endPoint y: 167, distance: 44.6
click at [166, 172] on body "1 ההההההההההההההההההההההההההההההההההההההההההההההההההההההההההההההההההההההההההההה…" at bounding box center [148, 111] width 297 height 222
click at [197, 139] on button "Next" at bounding box center [211, 134] width 53 height 13
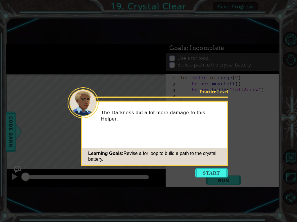
click at [214, 174] on button "Start" at bounding box center [211, 173] width 33 height 9
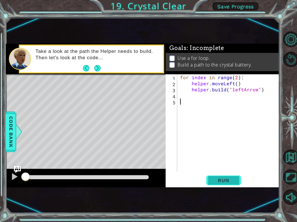
click at [218, 181] on span "Run" at bounding box center [223, 181] width 23 height 6
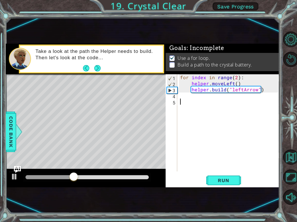
click at [234, 77] on div "for index in range ( 2 ) : helper . moveLeft ( ) helper . build ( "leftArrow" )" at bounding box center [230, 129] width 102 height 110
type textarea "for index in range(4):"
click at [219, 182] on span "Run" at bounding box center [223, 181] width 23 height 6
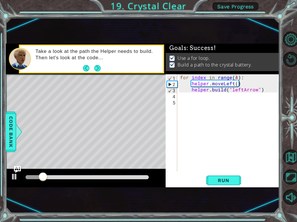
click at [148, 178] on div at bounding box center [87, 178] width 128 height 8
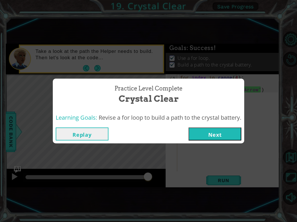
click at [148, 178] on body "1 ההההההההההההההההההההההההההההההההההההההההההההההההההההההההההההההההההההההההההההה…" at bounding box center [148, 111] width 297 height 222
click at [205, 134] on button "Next" at bounding box center [214, 134] width 53 height 13
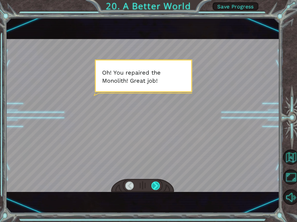
click at [156, 184] on div at bounding box center [155, 186] width 8 height 8
click at [155, 183] on div at bounding box center [155, 186] width 8 height 8
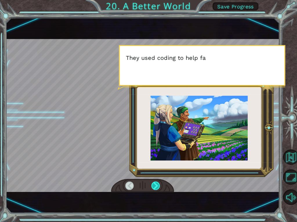
click at [155, 182] on div at bounding box center [155, 186] width 8 height 8
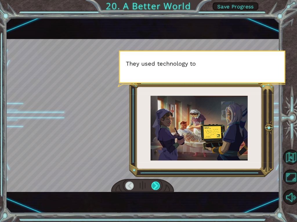
click at [155, 183] on div at bounding box center [155, 186] width 8 height 8
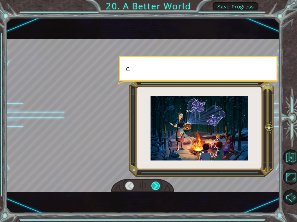
click at [155, 183] on div at bounding box center [155, 186] width 8 height 8
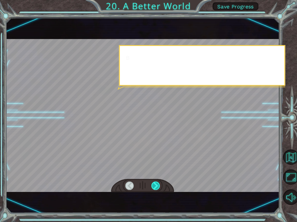
click at [155, 183] on div at bounding box center [155, 186] width 8 height 8
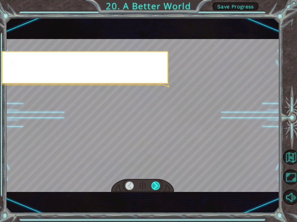
click at [155, 183] on div at bounding box center [155, 186] width 8 height 8
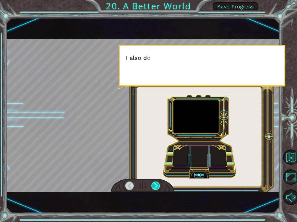
click at [155, 183] on div at bounding box center [155, 186] width 8 height 8
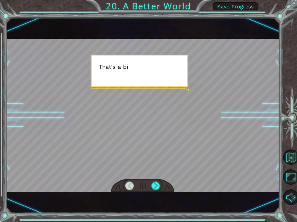
click at [155, 182] on div at bounding box center [142, 186] width 63 height 14
click at [155, 184] on div at bounding box center [155, 186] width 8 height 8
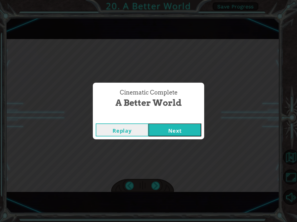
click at [169, 129] on button "Next" at bounding box center [174, 130] width 53 height 13
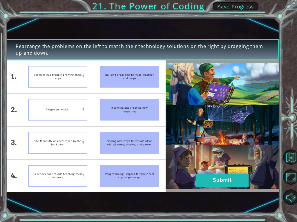
click at [215, 185] on button "Submit" at bounding box center [222, 180] width 53 height 13
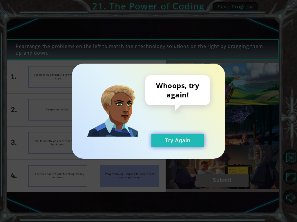
click at [183, 144] on button "Try Again" at bounding box center [177, 140] width 53 height 13
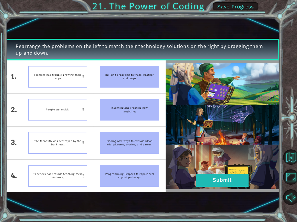
click at [216, 121] on img at bounding box center [222, 126] width 114 height 127
click at [138, 78] on div "Building programs to track weather and crops" at bounding box center [129, 77] width 59 height 22
click at [63, 72] on div "Farmers had trouble growing their crops." at bounding box center [57, 77] width 59 height 22
click at [61, 75] on div "Farmers had trouble growing their crops." at bounding box center [57, 77] width 59 height 22
click at [117, 86] on div "Building programs to track weather and crops" at bounding box center [129, 77] width 59 height 22
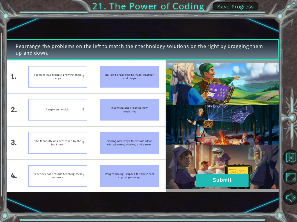
click at [118, 83] on div "Building programs to track weather and crops" at bounding box center [129, 77] width 59 height 22
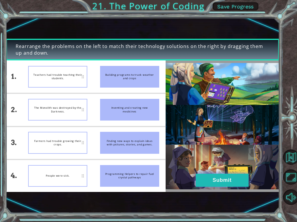
click at [199, 177] on button "Submit" at bounding box center [222, 180] width 53 height 13
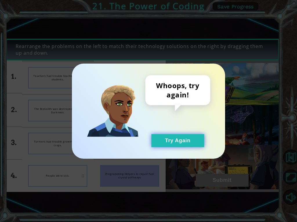
click at [184, 144] on button "Try Again" at bounding box center [177, 140] width 53 height 13
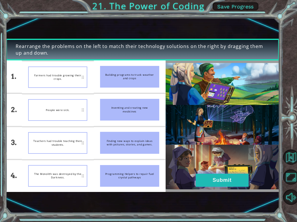
click at [201, 179] on button "Submit" at bounding box center [222, 180] width 53 height 13
click at [211, 0] on div "Rearrange the problems on the left to match their technology solutions on the r…" at bounding box center [148, 0] width 297 height 0
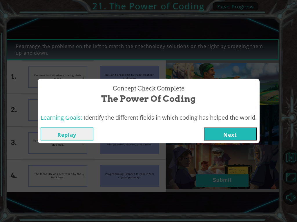
click at [220, 132] on button "Next" at bounding box center [230, 134] width 53 height 13
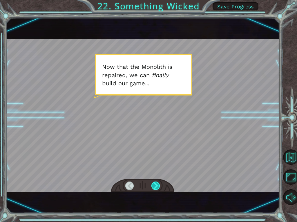
click at [155, 185] on div at bounding box center [155, 186] width 8 height 8
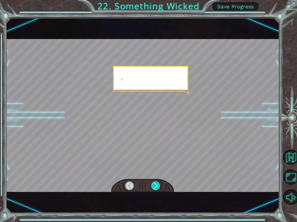
click at [155, 185] on div at bounding box center [155, 186] width 8 height 8
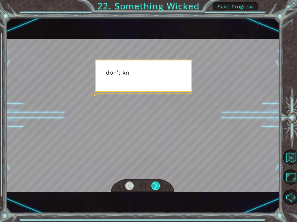
click at [155, 185] on div at bounding box center [155, 186] width 8 height 8
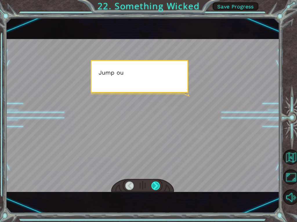
click at [155, 185] on div at bounding box center [155, 186] width 8 height 8
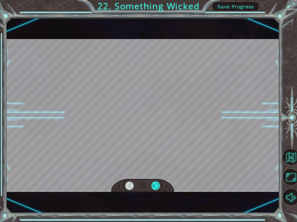
click at [155, 185] on div at bounding box center [155, 186] width 8 height 8
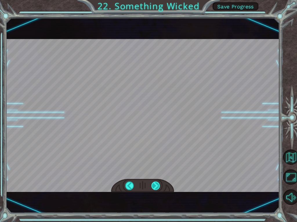
click at [155, 185] on div at bounding box center [155, 186] width 8 height 8
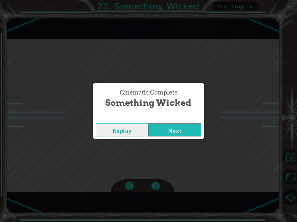
click at [165, 129] on button "Next" at bounding box center [174, 130] width 53 height 13
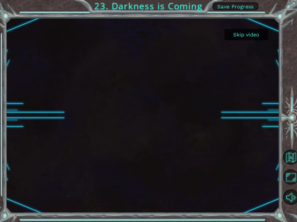
click at [257, 32] on button "Skip video" at bounding box center [245, 34] width 43 height 11
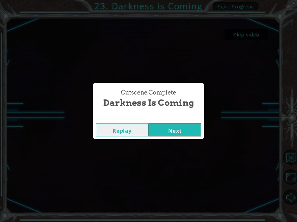
click at [164, 132] on button "Next" at bounding box center [174, 130] width 53 height 13
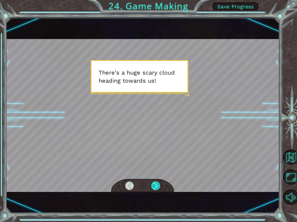
click at [153, 183] on div at bounding box center [155, 186] width 8 height 8
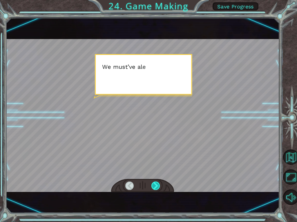
click at [153, 183] on div at bounding box center [155, 186] width 8 height 8
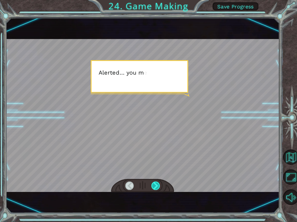
click at [153, 183] on div at bounding box center [155, 186] width 8 height 8
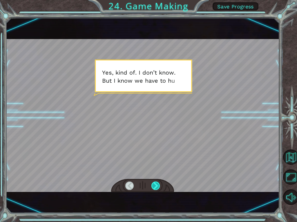
click at [153, 183] on div at bounding box center [155, 186] width 8 height 8
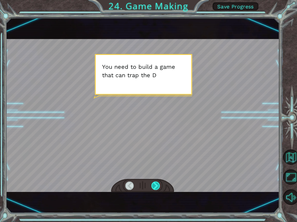
click at [152, 183] on div at bounding box center [155, 186] width 8 height 8
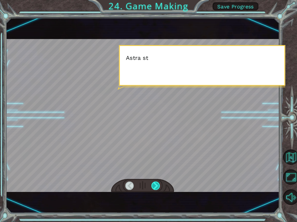
click at [152, 183] on div at bounding box center [155, 186] width 8 height 8
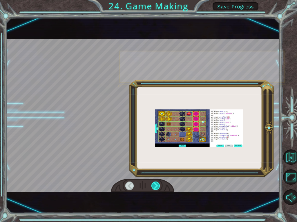
click at [152, 183] on div at bounding box center [155, 186] width 8 height 8
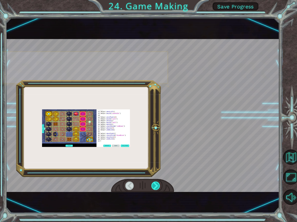
click at [152, 183] on div at bounding box center [155, 186] width 8 height 8
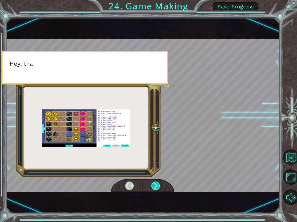
click at [152, 183] on div at bounding box center [155, 186] width 8 height 8
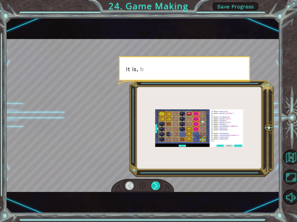
click at [152, 183] on div at bounding box center [155, 186] width 8 height 8
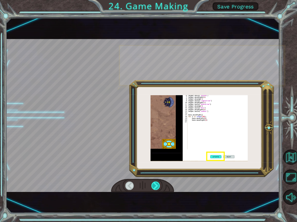
click at [152, 183] on div at bounding box center [155, 186] width 8 height 8
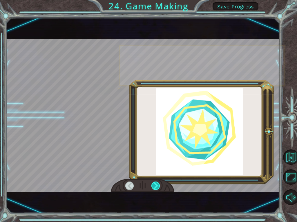
click at [152, 183] on div at bounding box center [155, 186] width 8 height 8
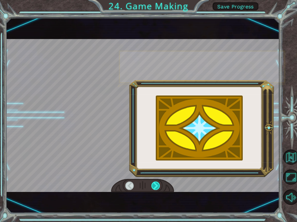
click at [152, 183] on div at bounding box center [155, 186] width 8 height 8
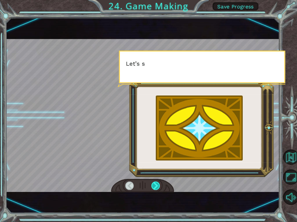
click at [152, 183] on div at bounding box center [155, 186] width 8 height 8
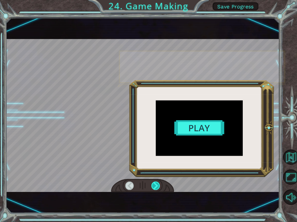
click at [152, 183] on div at bounding box center [155, 186] width 8 height 8
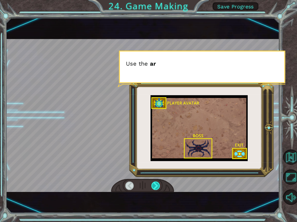
click at [152, 183] on div at bounding box center [155, 186] width 8 height 8
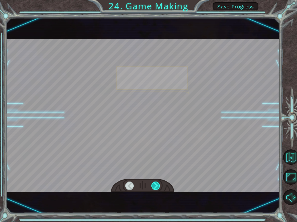
click at [152, 183] on div at bounding box center [155, 186] width 8 height 8
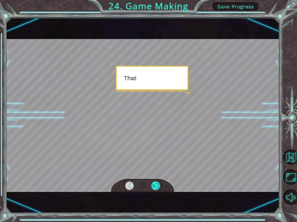
click at [152, 183] on div at bounding box center [155, 186] width 8 height 8
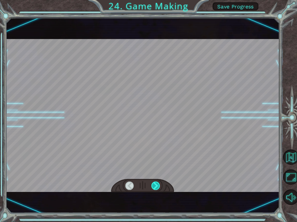
click at [152, 183] on div at bounding box center [155, 186] width 8 height 8
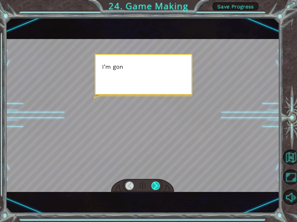
click at [152, 183] on div at bounding box center [155, 186] width 8 height 8
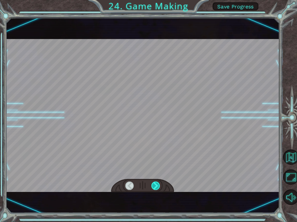
click at [152, 183] on div at bounding box center [155, 186] width 8 height 8
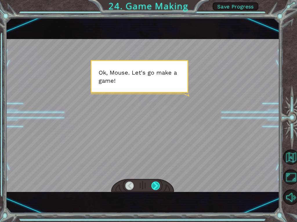
click at [154, 185] on div at bounding box center [155, 186] width 8 height 8
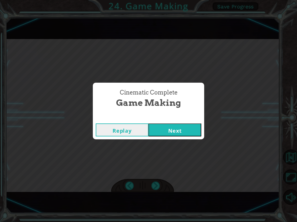
click at [165, 131] on button "Next" at bounding box center [174, 130] width 53 height 13
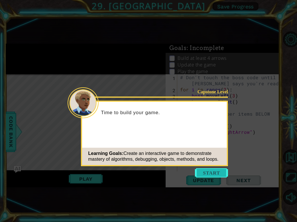
click at [200, 172] on button "Start" at bounding box center [211, 173] width 33 height 9
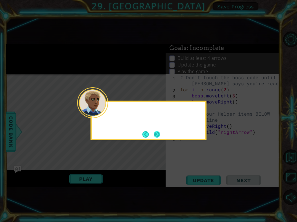
click at [154, 131] on button "Next" at bounding box center [157, 134] width 11 height 11
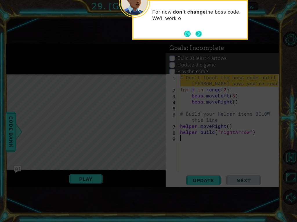
click at [200, 33] on button "Next" at bounding box center [198, 34] width 9 height 9
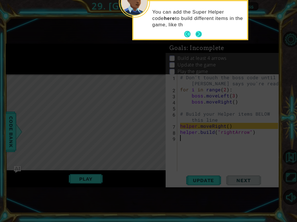
click at [197, 36] on button "Next" at bounding box center [198, 34] width 7 height 7
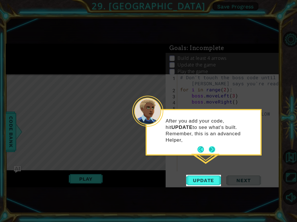
click at [211, 145] on button "Next" at bounding box center [212, 150] width 10 height 10
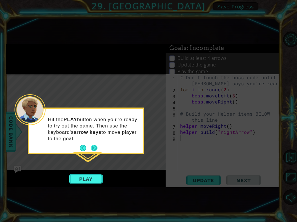
click at [93, 146] on button "Next" at bounding box center [94, 149] width 8 height 8
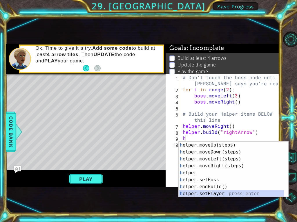
click at [214, 185] on div "h elper.moveUp(steps) press enter h elper.moveDown(steps) press enter h elper.m…" at bounding box center [230, 177] width 105 height 70
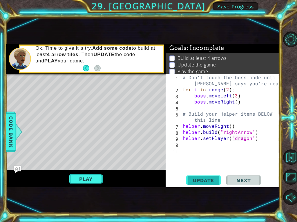
type textarea "helper.setPlayer("dragon")"
click at [214, 179] on span "Update" at bounding box center [203, 181] width 33 height 6
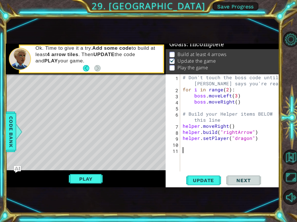
click at [183, 143] on div "# Don't touch the boss code until [PERSON_NAME] says you're ready! for i in ran…" at bounding box center [230, 132] width 99 height 116
type textarea "g"
type textarea "h"
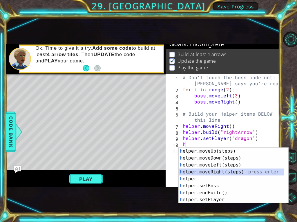
click at [197, 171] on div "h elper.moveUp(steps) press enter h elper.moveDown(steps) press enter h elper.m…" at bounding box center [230, 183] width 105 height 70
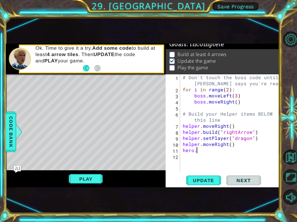
scroll to position [0, 1]
click at [206, 88] on div "# Don't touch the boss code until [PERSON_NAME] says you're ready! for i in ran…" at bounding box center [230, 132] width 99 height 116
click at [198, 103] on div "# Don't touch the boss code until [PERSON_NAME] says you're ready! for i in ran…" at bounding box center [230, 132] width 99 height 116
type textarea "boss.moveRight()"
click at [198, 109] on div "# Don't touch the boss code until [PERSON_NAME] says you're ready! for i in ran…" at bounding box center [230, 132] width 99 height 116
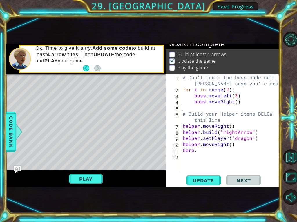
scroll to position [0, 0]
click at [196, 152] on div "# Don't touch the boss code until [PERSON_NAME] says you're ready! for i in ran…" at bounding box center [230, 132] width 99 height 116
click at [212, 153] on div "# Don't touch the boss code until [PERSON_NAME] says you're ready! for i in ran…" at bounding box center [230, 132] width 99 height 116
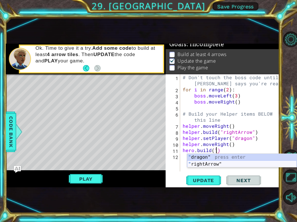
click at [211, 163] on div "" dragon" press enter " rightArrow" press enter" at bounding box center [242, 168] width 110 height 28
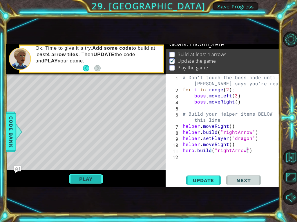
type textarea "[DOMAIN_NAME]("rightArrow")"
click at [78, 182] on button "Play" at bounding box center [86, 179] width 34 height 11
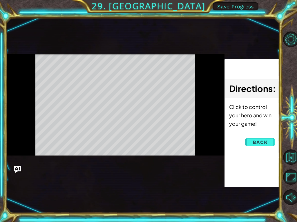
click at [250, 142] on div "Directions : Click to control your hero and win your game!" at bounding box center [251, 123] width 54 height 129
click at [247, 148] on button "Back" at bounding box center [259, 143] width 29 height 12
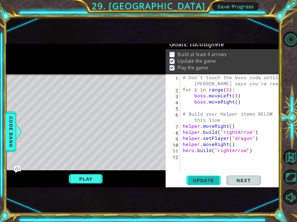
click at [204, 176] on button "Update" at bounding box center [203, 180] width 35 height 11
click at [205, 178] on span "Update" at bounding box center [203, 181] width 33 height 6
click at [206, 179] on span "Update" at bounding box center [203, 181] width 33 height 6
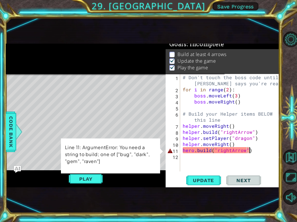
click at [251, 151] on div "# Don't touch the boss code until [PERSON_NAME] says you're ready! for i in ran…" at bounding box center [230, 132] width 99 height 116
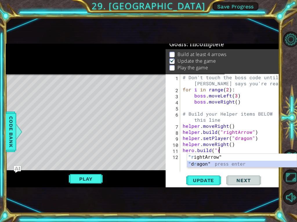
click at [227, 164] on div ""r ightArrow" press enter " d r agon" press enter" at bounding box center [242, 168] width 110 height 28
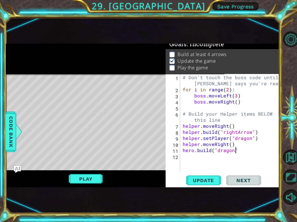
scroll to position [0, 3]
click at [196, 183] on span "Update" at bounding box center [203, 181] width 33 height 6
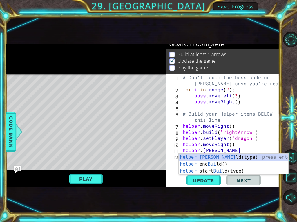
scroll to position [0, 1]
click at [204, 155] on div "helper.[PERSON_NAME](type) press enter helper. end [PERSON_NAME]() press enter …" at bounding box center [233, 171] width 110 height 35
type textarea "[DOMAIN_NAME]("wall")"
